Goal: Task Accomplishment & Management: Use online tool/utility

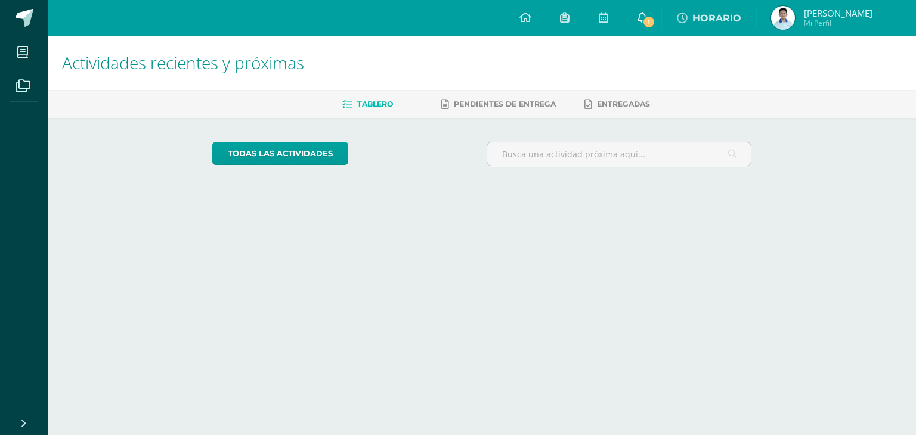
click at [640, 10] on link "1" at bounding box center [642, 18] width 38 height 36
click at [662, 20] on link "HORARIO" at bounding box center [709, 18] width 94 height 36
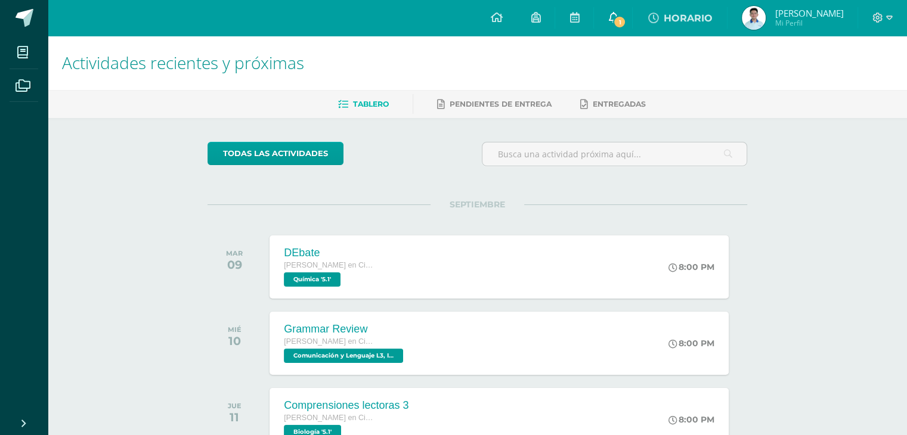
click at [614, 17] on span "1" at bounding box center [619, 22] width 13 height 13
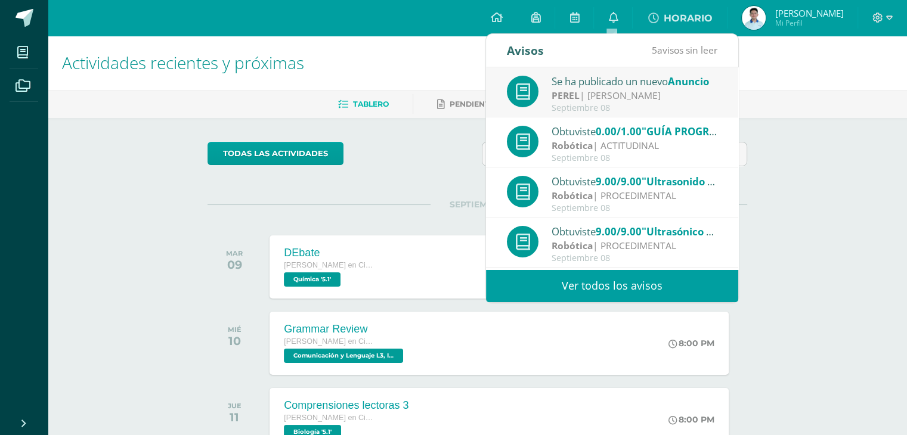
click at [608, 72] on div "Se ha publicado un nuevo Anuncio PEREL | Julio Villatoro Septiembre 08" at bounding box center [612, 92] width 252 height 50
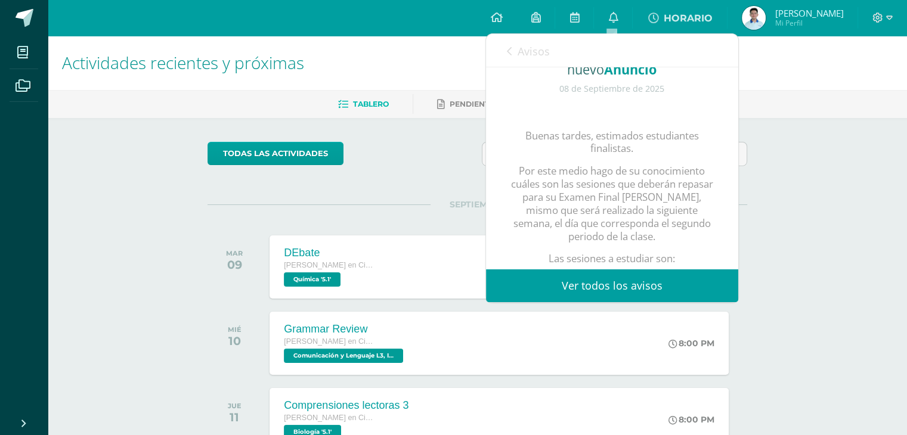
scroll to position [38, 0]
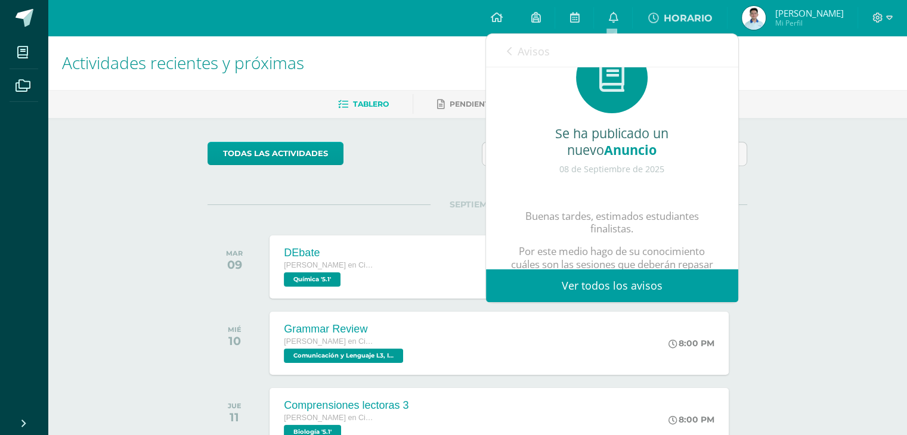
click at [398, 112] on ul "Tablero Pendientes de entrega Entregadas" at bounding box center [492, 104] width 860 height 20
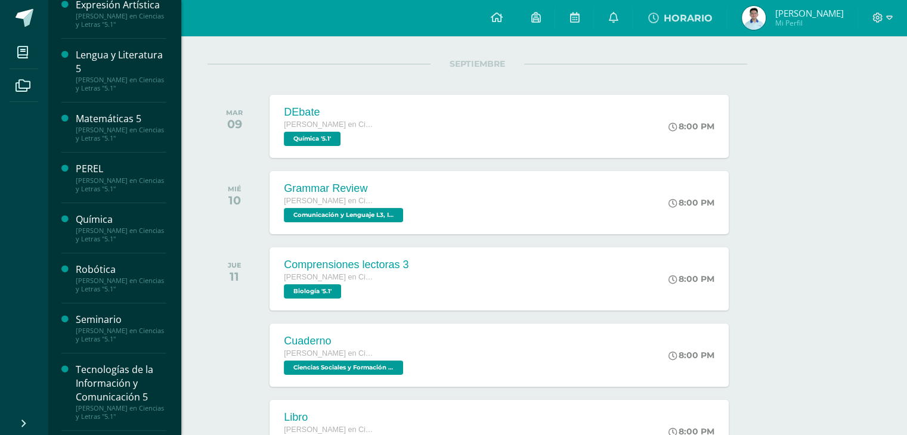
scroll to position [398, 0]
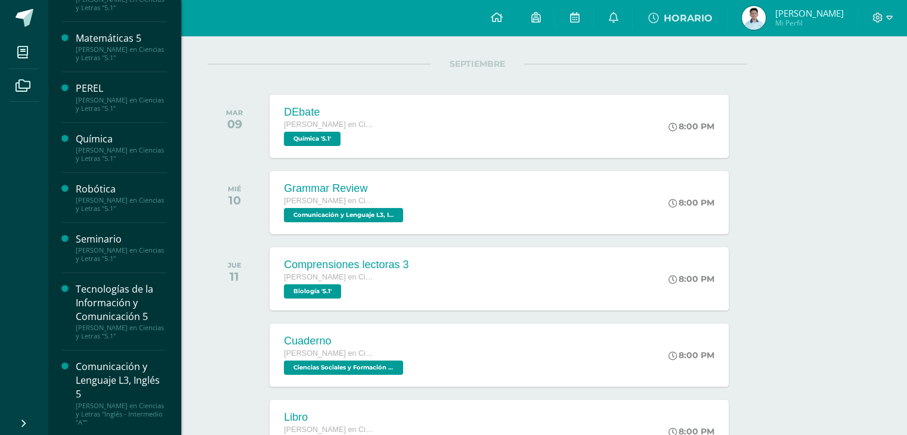
click at [89, 364] on div "Comunicación y Lenguaje L3, Inglés 5" at bounding box center [121, 380] width 91 height 41
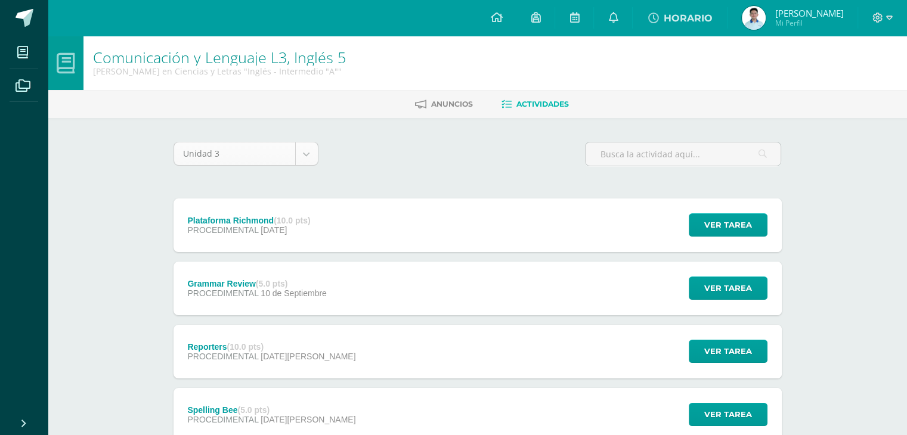
click at [308, 159] on body "Mis cursos Archivos Cerrar panel Biología [PERSON_NAME] en Ciencias y Letras "5…" at bounding box center [453, 292] width 907 height 585
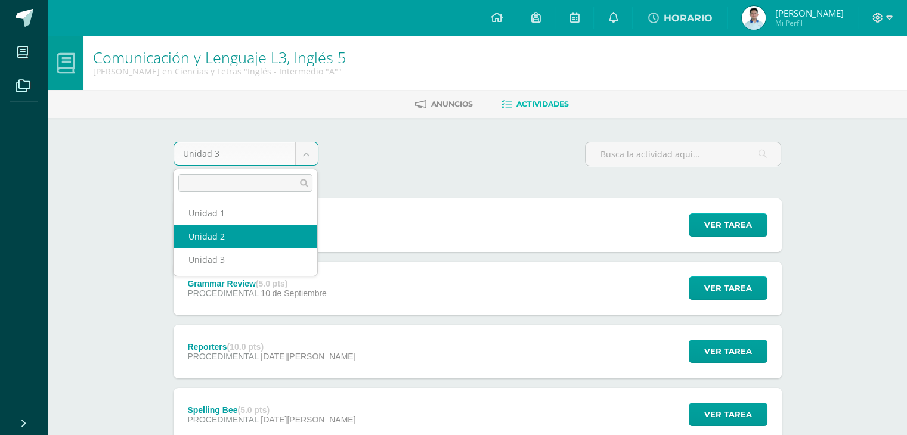
select select "Unidad 2"
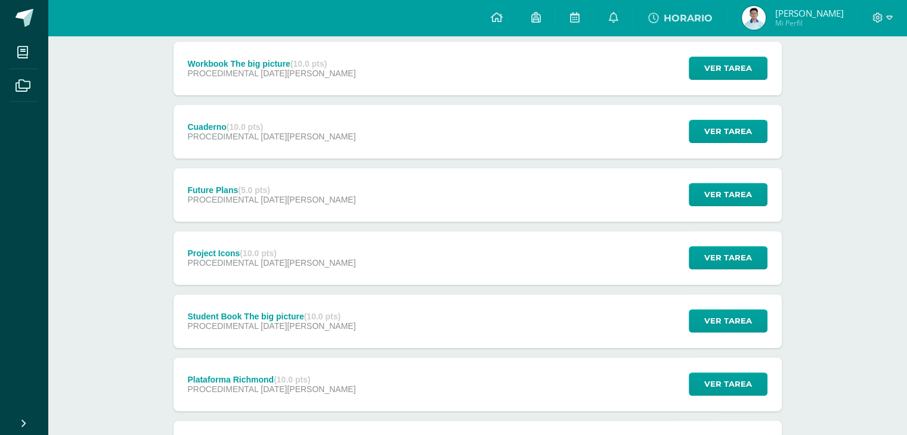
scroll to position [418, 0]
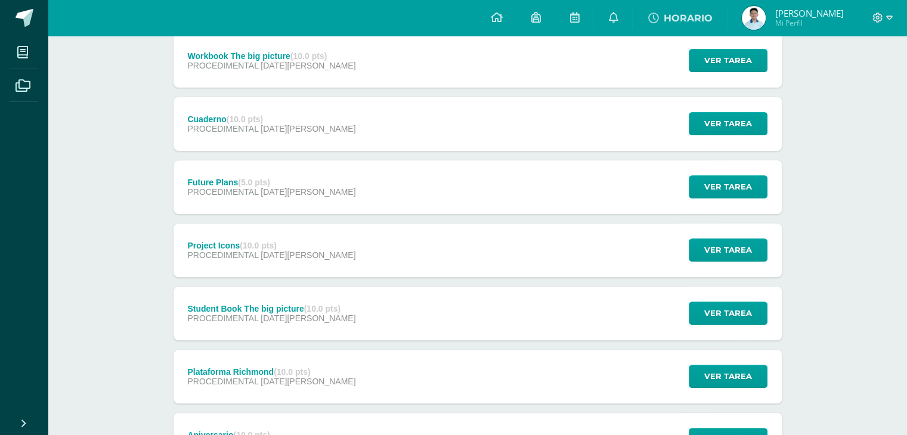
click at [226, 370] on div "Plataforma Richmond (10.0 pts)" at bounding box center [271, 372] width 168 height 10
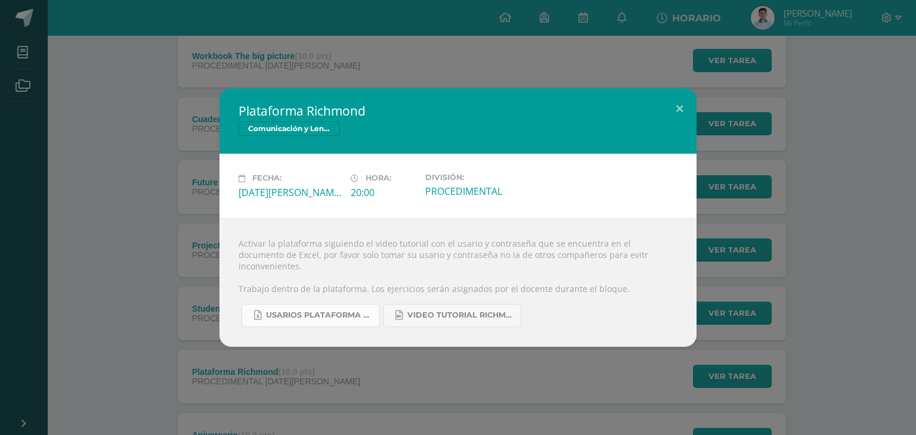
click at [348, 311] on span "Usarios Plataforma Richmond 5to. [PERSON_NAME].xlsx" at bounding box center [319, 316] width 107 height 10
click at [682, 104] on button at bounding box center [680, 108] width 34 height 41
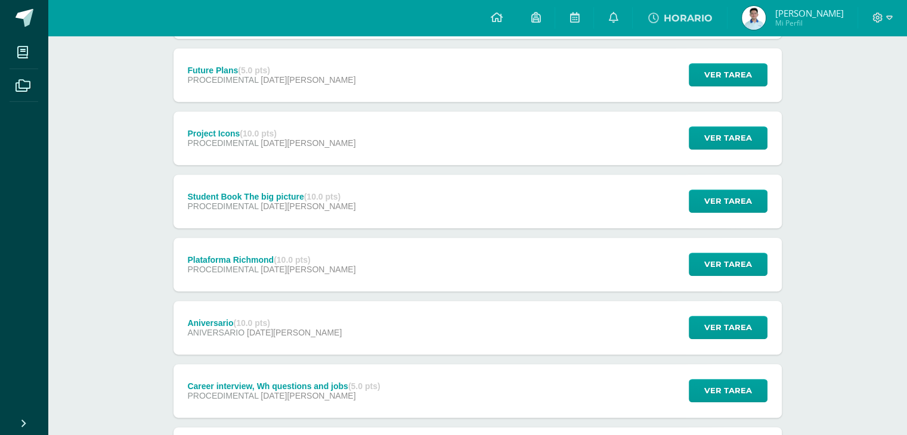
scroll to position [537, 0]
